Goal: Transaction & Acquisition: Purchase product/service

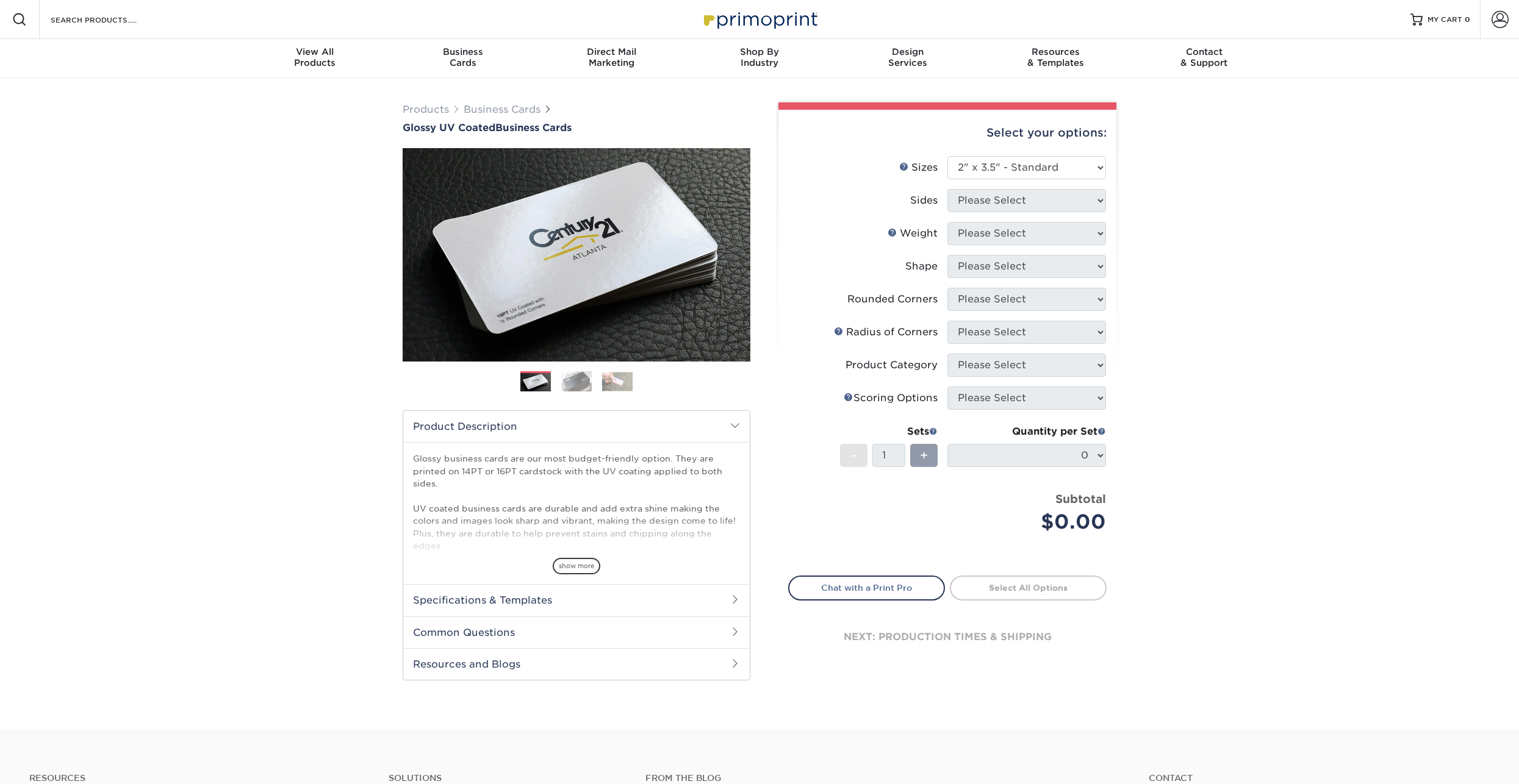
select select "2.00x3.50"
click at [214, 577] on div "Products Business Cards Glossy UV Coated Business Cards Previous Next" at bounding box center [760, 404] width 1519 height 651
click at [1257, 344] on div "Products Business Cards Glossy UV Coated Business Cards Previous Next" at bounding box center [760, 404] width 1519 height 651
click at [1086, 167] on select "Please Select 1.5" x 3.5" - Mini 1.75" x 3.5" - Mini 2" x 2" - Square 2" x 3" -…" at bounding box center [1027, 167] width 159 height 23
select select "2.00x3.50"
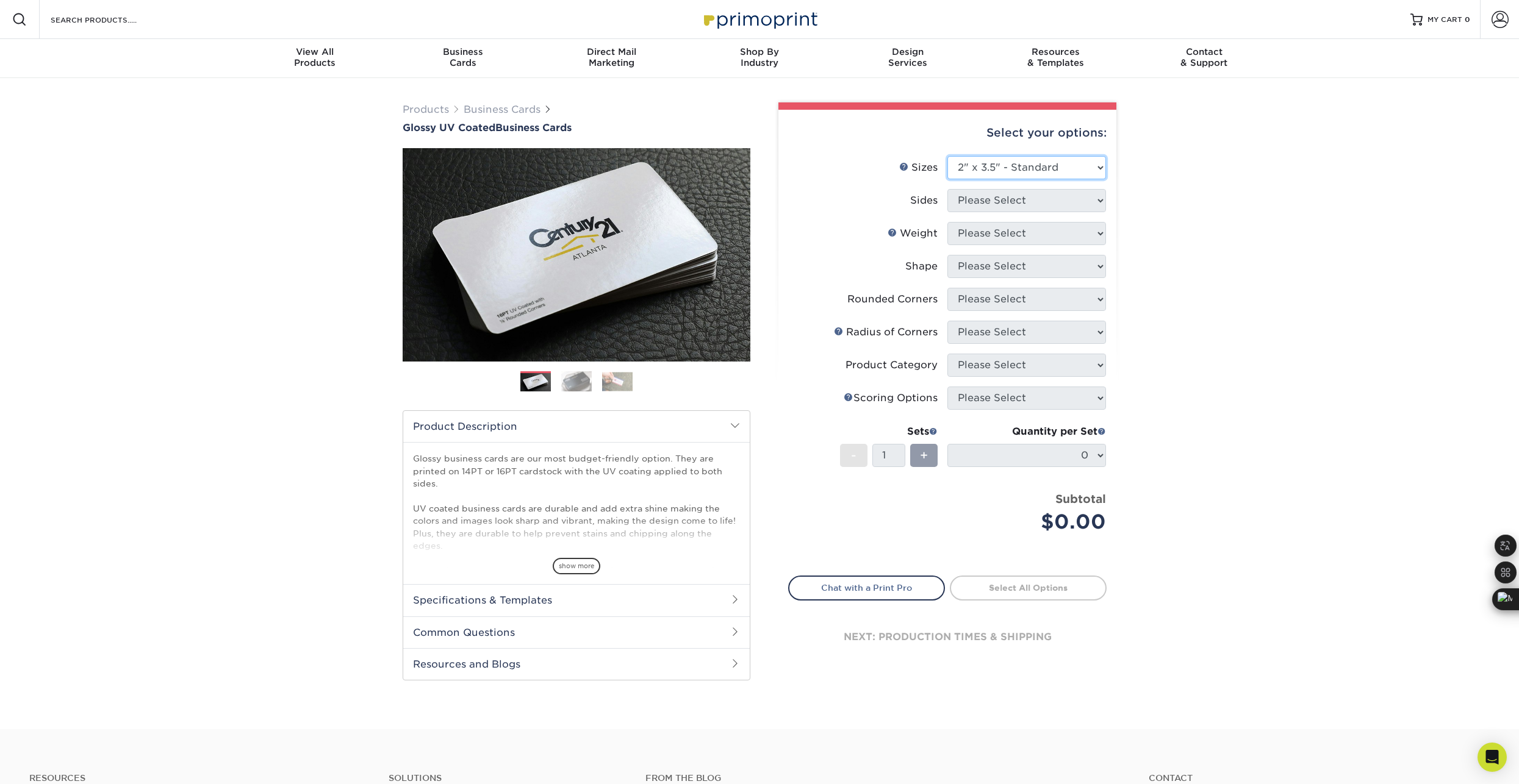
click at [948, 156] on select "Please Select 1.5" x 3.5" - Mini 1.75" x 3.5" - Mini 2" x 2" - Square 2" x 3" -…" at bounding box center [1027, 167] width 159 height 23
click at [1056, 206] on select "Please Select Print Both Sides Print Front Only" at bounding box center [1027, 200] width 159 height 23
click at [1062, 197] on select "Please Select Print Both Sides Print Front Only" at bounding box center [1027, 200] width 159 height 23
select select "13abbda7-1d64-4f25-8bb2-c179b224825d"
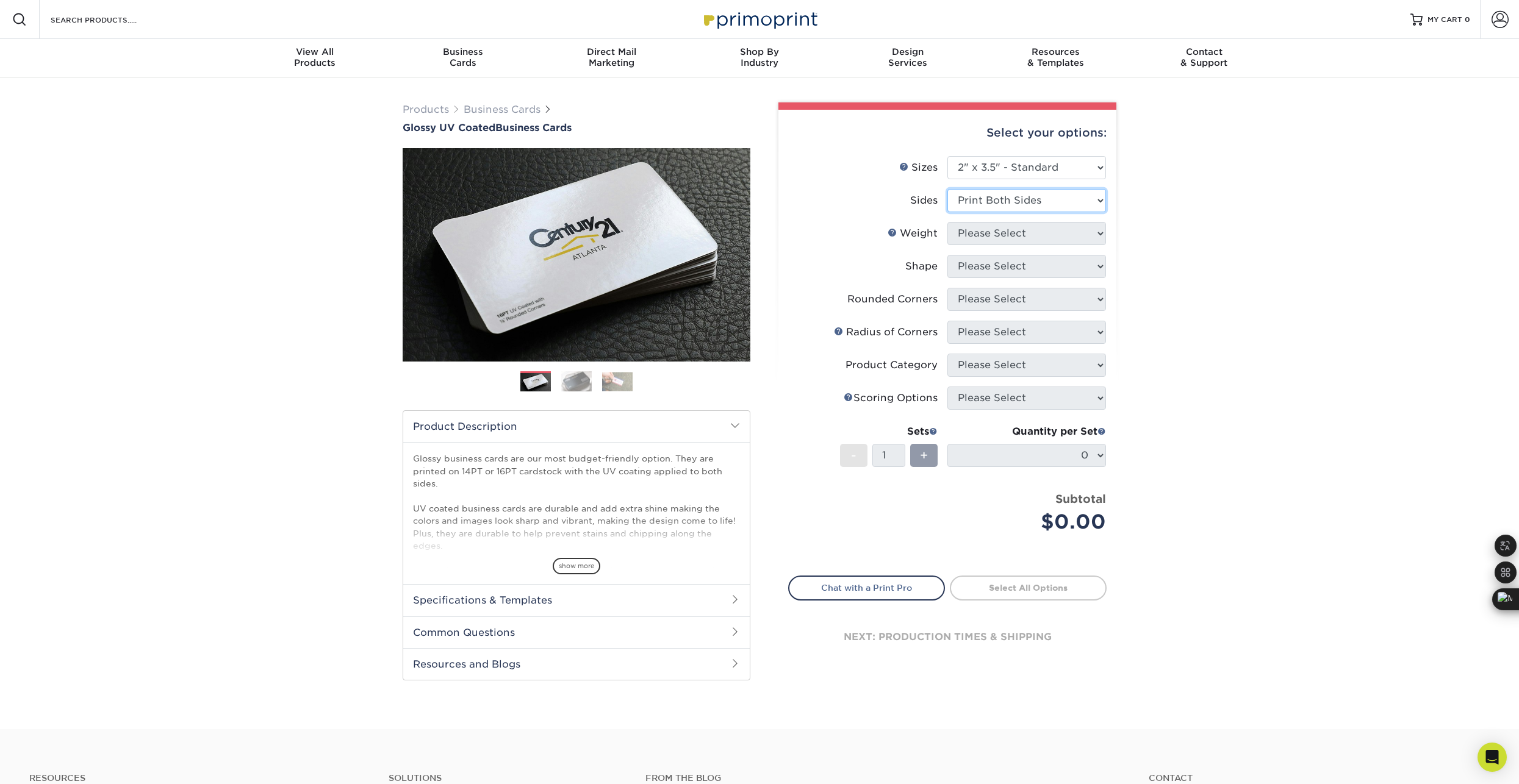
click at [948, 189] on select "Please Select Print Both Sides Print Front Only" at bounding box center [1027, 200] width 159 height 23
click at [1038, 238] on select "Please Select 16PT 14PT" at bounding box center [1027, 233] width 159 height 23
select select "16PT"
click at [948, 222] on select "Please Select 16PT 14PT" at bounding box center [1027, 233] width 159 height 23
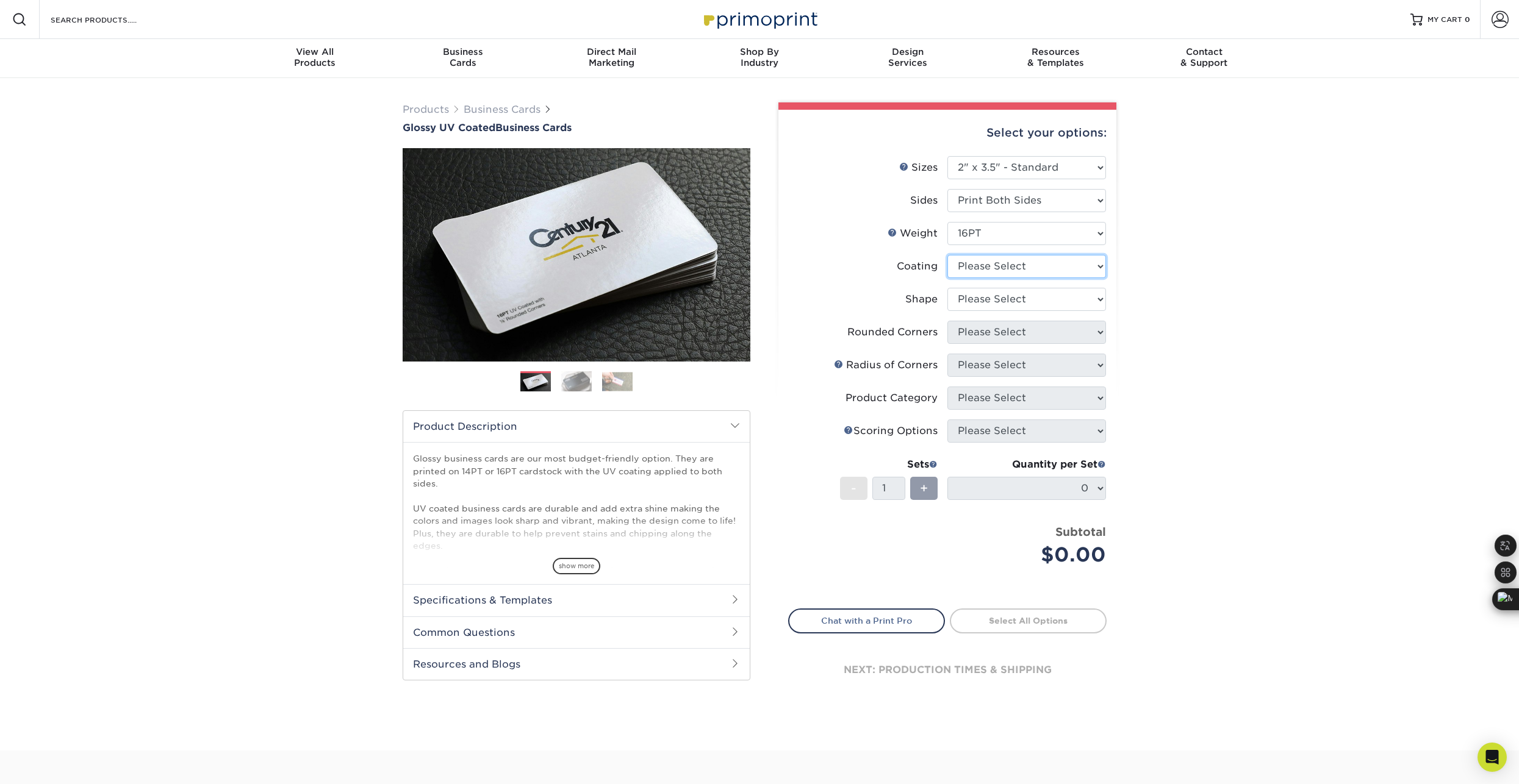
click at [1026, 263] on select at bounding box center [1027, 267] width 159 height 23
select select "1e8116af-acfc-44b1-83dc-8181aa338834"
click at [948, 255] on select at bounding box center [1027, 267] width 159 height 23
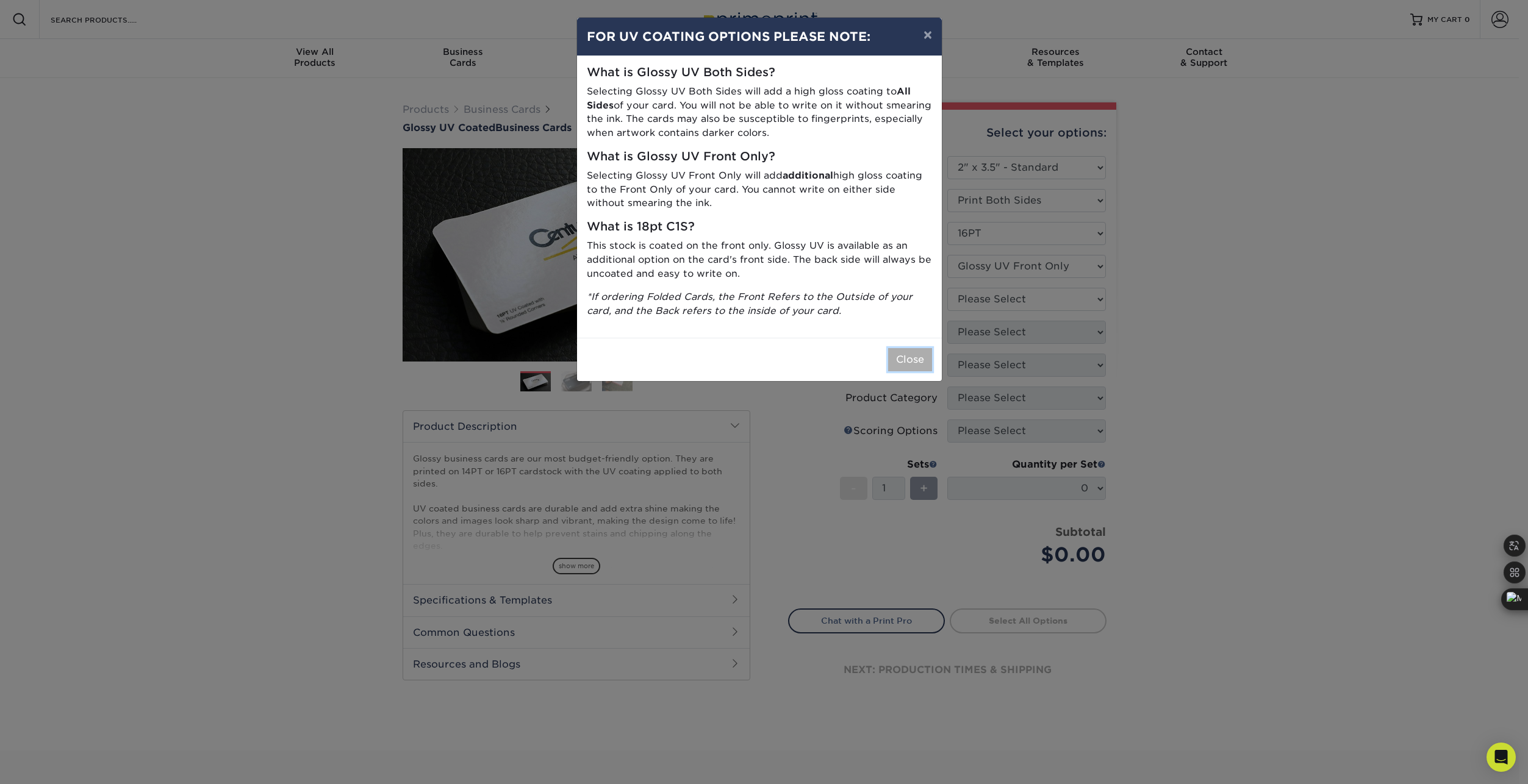
click at [901, 361] on button "Close" at bounding box center [910, 360] width 44 height 23
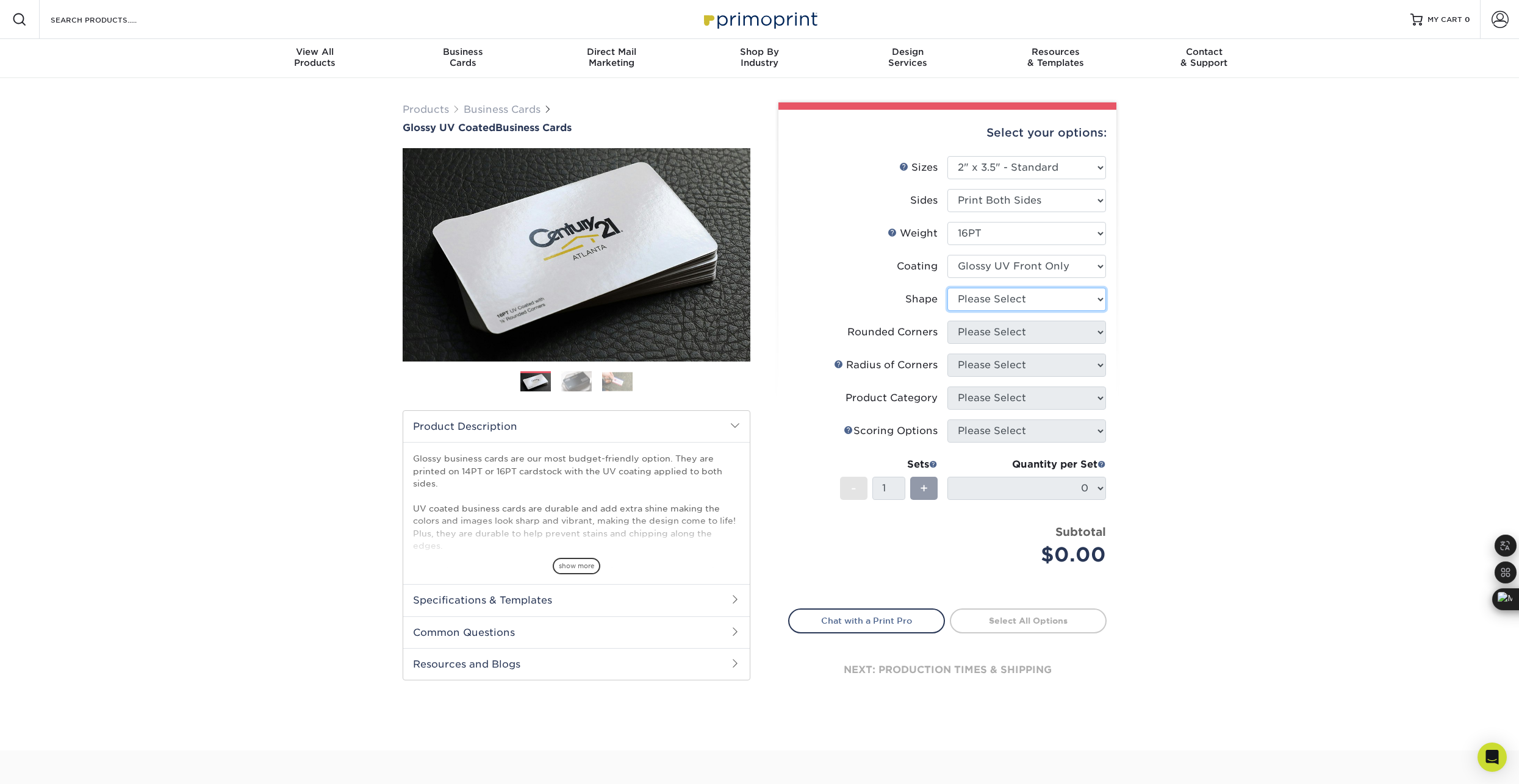
click at [1022, 290] on select "Please Select Standard" at bounding box center [1027, 300] width 159 height 23
select select "standard"
click at [948, 288] on select "Please Select Standard" at bounding box center [1027, 300] width 159 height 23
click at [1001, 328] on select "Please Select Yes - Round 2 Corners Yes - Round 4 Corners No" at bounding box center [1027, 333] width 159 height 23
select select "0"
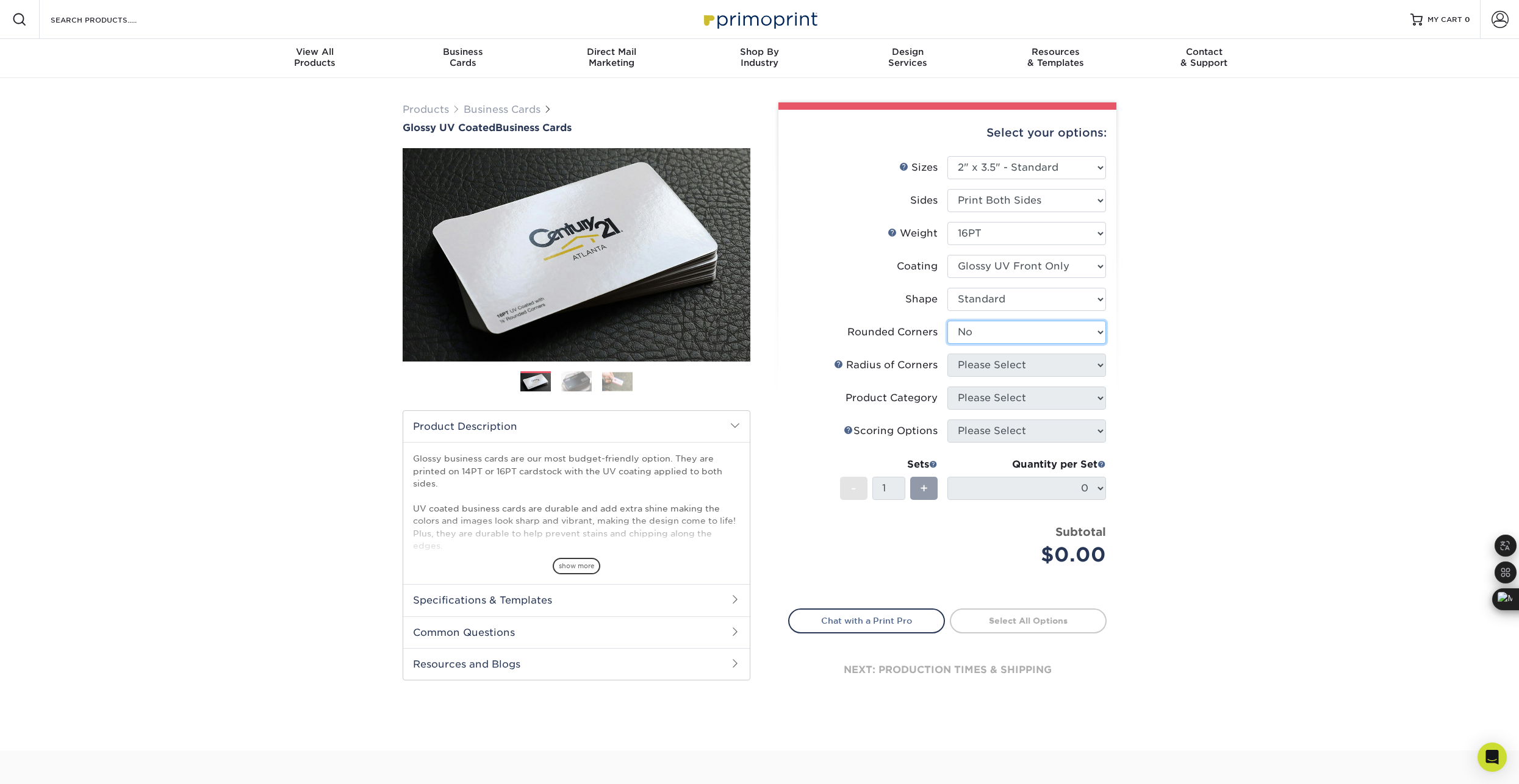
click at [948, 321] on select "Please Select Yes - Round 2 Corners Yes - Round 4 Corners No" at bounding box center [1027, 333] width 159 height 23
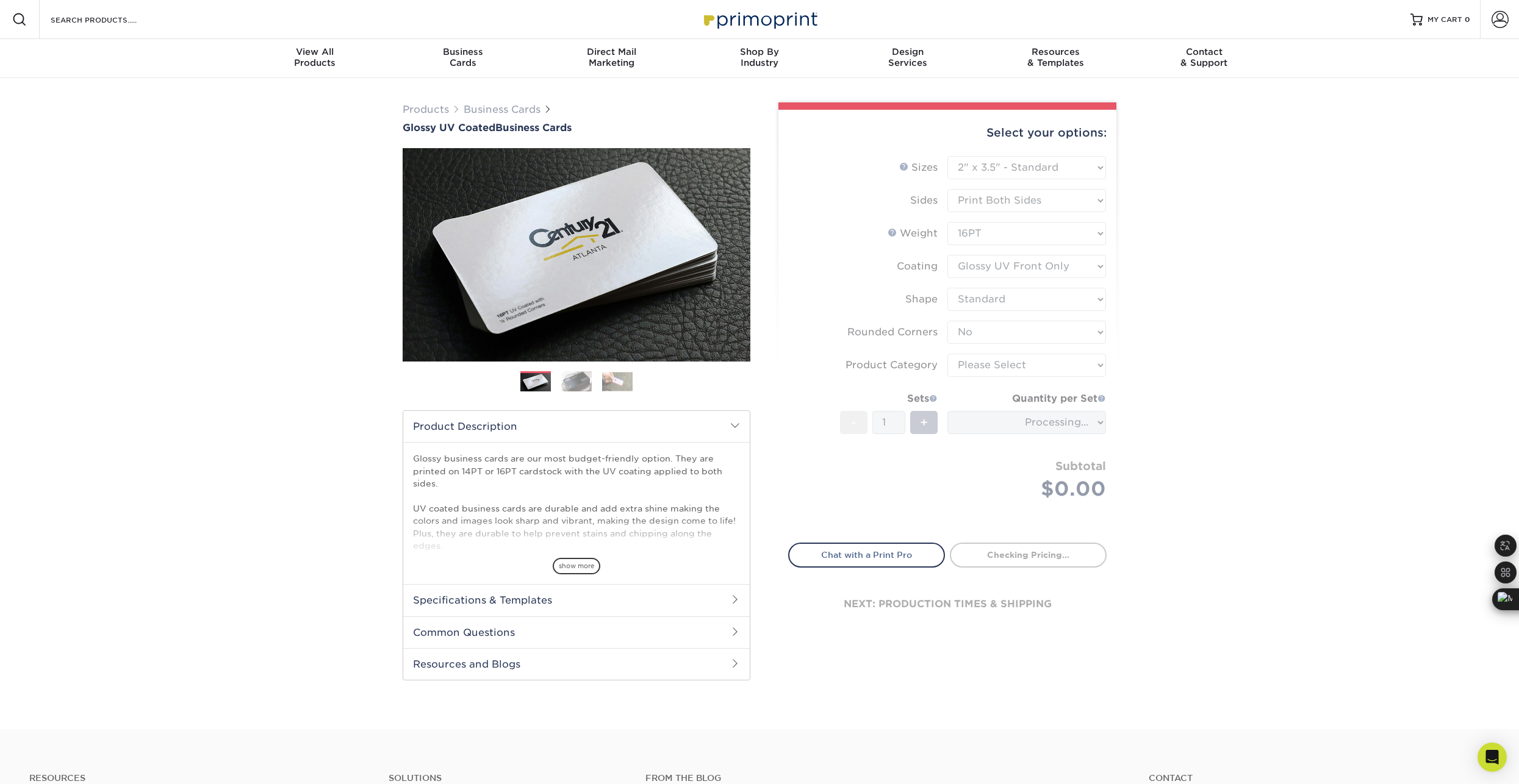
click at [993, 369] on form "Sizes Help Sizes Please Select 1.5" x 3.5" - Mini 1.75" x 3.5" - Mini 2" x 2" -…" at bounding box center [947, 342] width 318 height 372
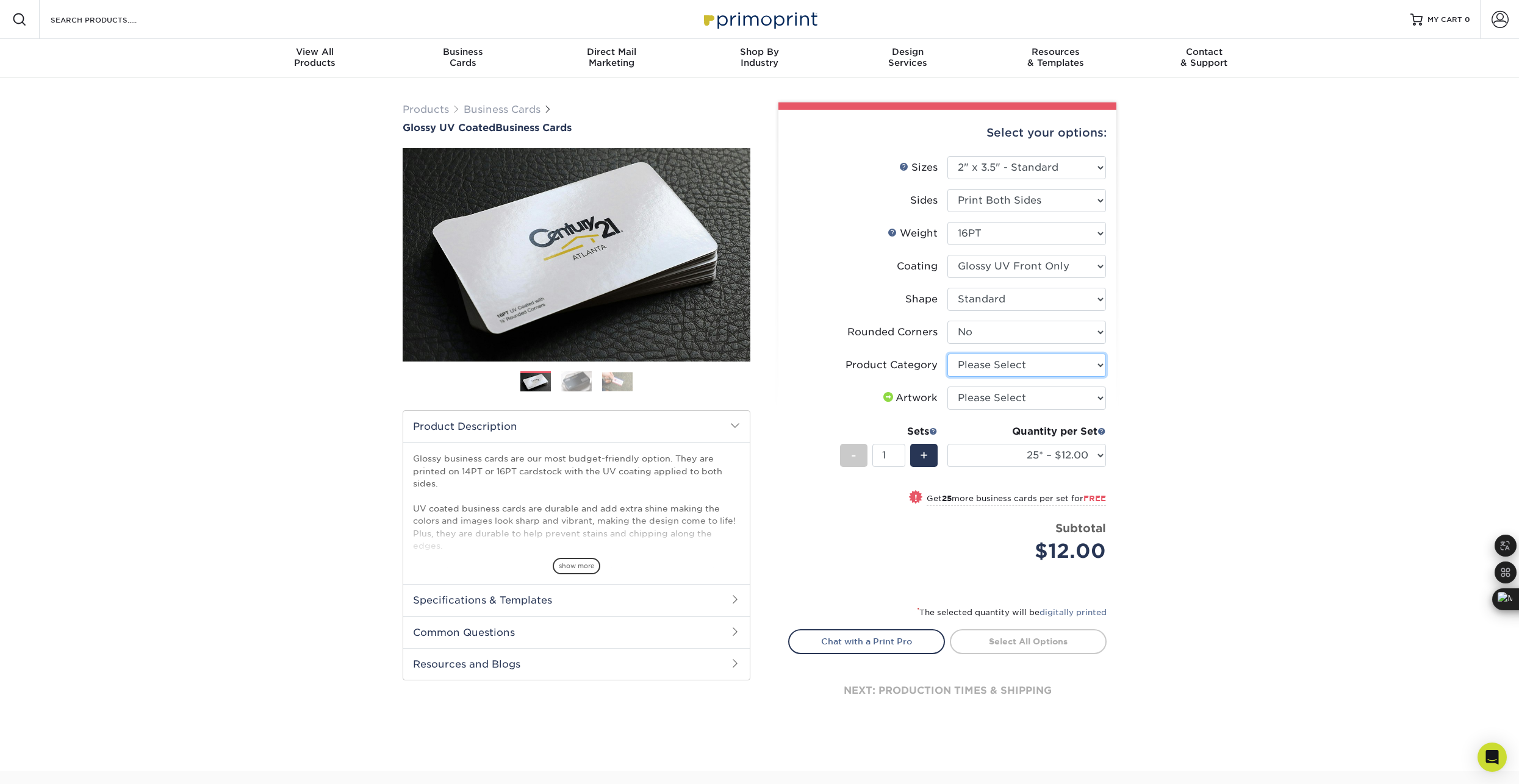
click at [1023, 369] on select "Please Select Business Cards" at bounding box center [1027, 366] width 159 height 23
select select "3b5148f1-0588-4f88-a218-97bcfdce65c1"
click at [948, 354] on select "Please Select Business Cards" at bounding box center [1027, 366] width 159 height 23
click at [1022, 402] on select "Please Select I will upload files I need a design - $100" at bounding box center [1027, 399] width 159 height 23
select select "upload"
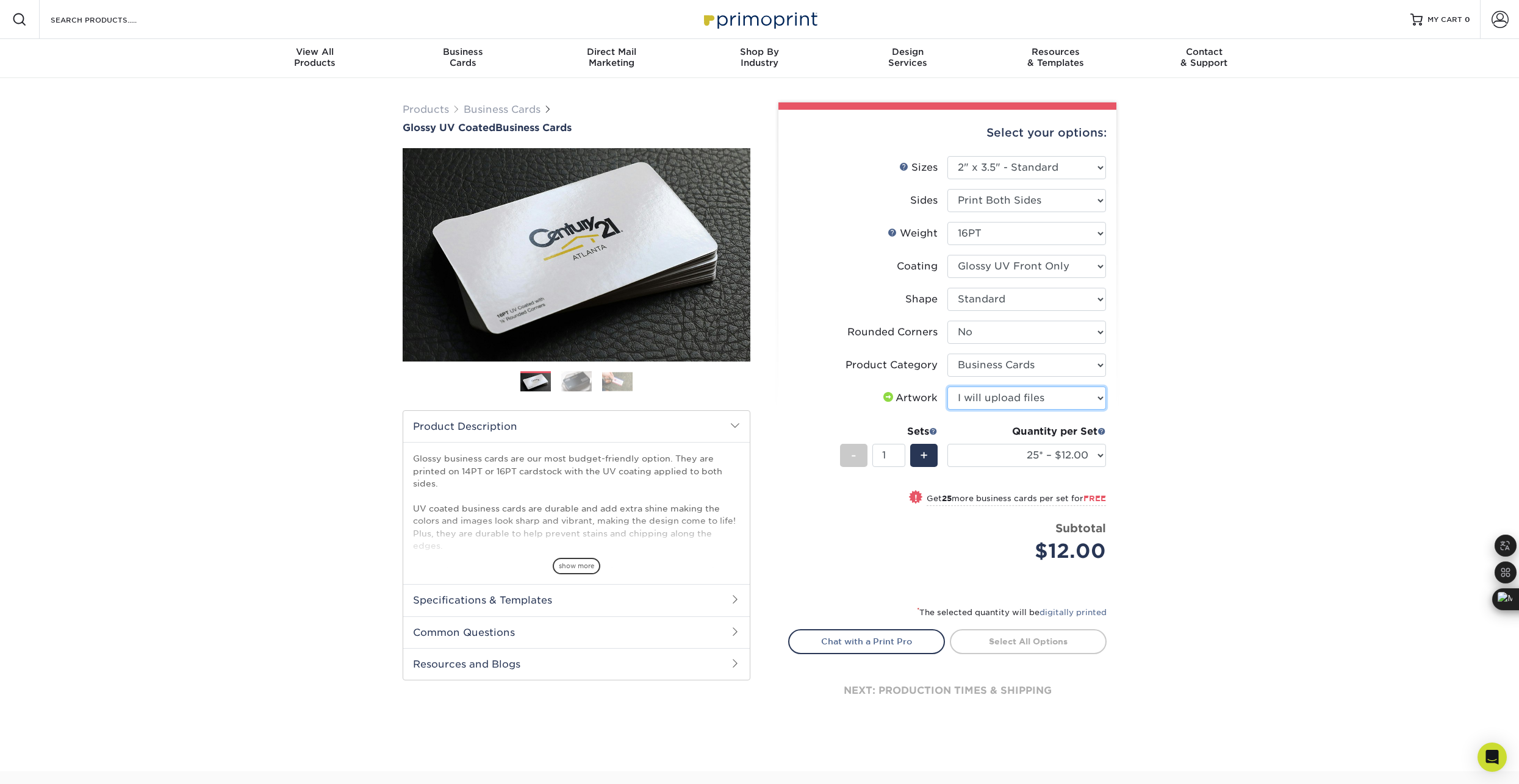
click at [948, 387] on select "Please Select I will upload files I need a design - $100" at bounding box center [1027, 399] width 159 height 23
click at [1215, 453] on div "Products Business Cards Glossy UV Coated Business Cards Previous Next" at bounding box center [760, 425] width 1519 height 693
click at [1095, 453] on select "25* – $12.00 50* – $12.00 100* – $12.00 250* – $21.00 500 – $42.00 1000 – $53.0…" at bounding box center [1027, 456] width 159 height 23
select select "1000 – $53.00"
click at [948, 444] on select "25* – $12.00 50* – $12.00 100* – $12.00 250* – $21.00 500 – $42.00 1000 – $53.0…" at bounding box center [1027, 456] width 159 height 23
